Goal: Task Accomplishment & Management: Use online tool/utility

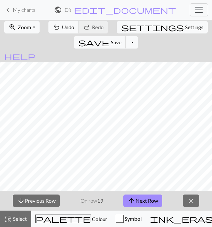
scroll to position [17, 162]
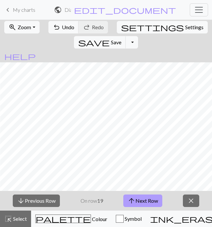
click at [139, 204] on button "arrow_upward Next Row" at bounding box center [143, 200] width 39 height 12
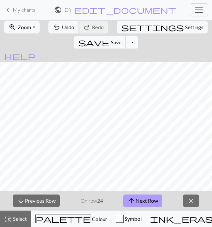
click at [139, 204] on button "arrow_upward Next Row" at bounding box center [143, 200] width 39 height 12
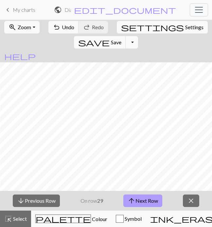
click at [139, 204] on button "arrow_upward Next Row" at bounding box center [143, 200] width 39 height 12
